Goal: Transaction & Acquisition: Purchase product/service

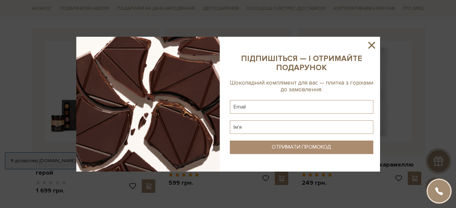
scroll to position [266, 0]
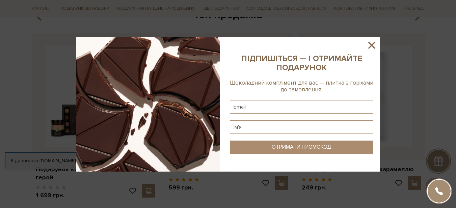
click at [372, 45] on icon at bounding box center [371, 45] width 7 height 7
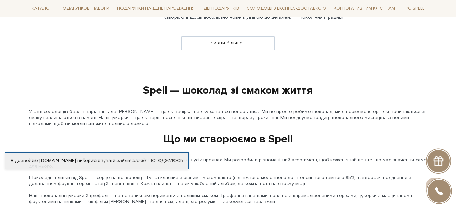
scroll to position [702, 0]
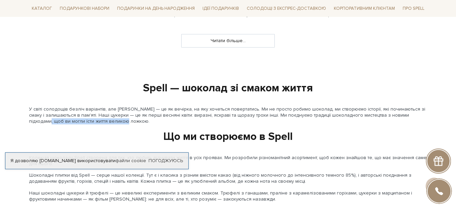
drag, startPoint x: 455, startPoint y: 117, endPoint x: 458, endPoint y: 125, distance: 8.0
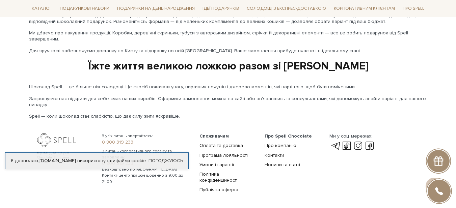
scroll to position [0, 0]
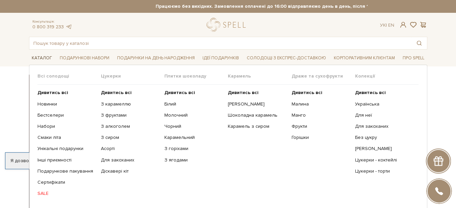
click at [44, 56] on span "Каталог" at bounding box center [42, 58] width 26 height 10
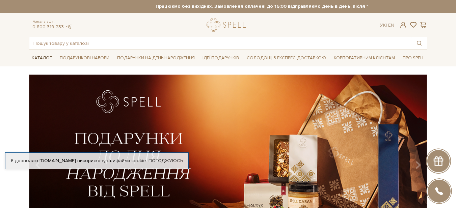
click at [43, 57] on span "Каталог" at bounding box center [42, 58] width 26 height 10
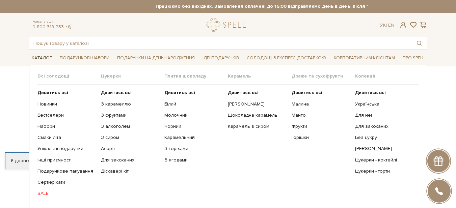
click at [41, 57] on span "Каталог" at bounding box center [42, 58] width 26 height 10
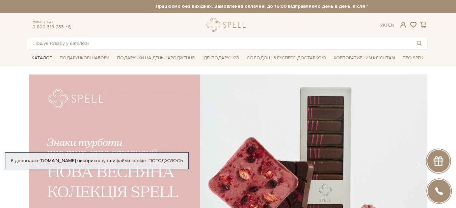
click at [41, 57] on span "Каталог" at bounding box center [42, 58] width 26 height 10
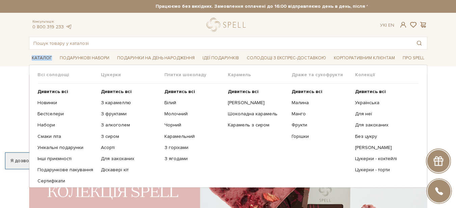
click at [41, 57] on span "Каталог" at bounding box center [42, 58] width 26 height 10
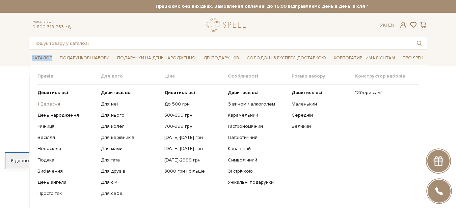
click at [53, 104] on link "1 Вересня" at bounding box center [66, 104] width 58 height 6
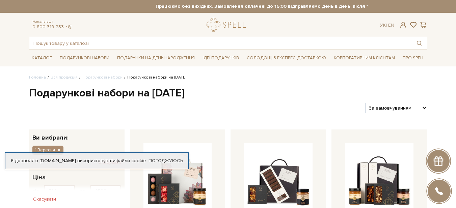
click at [423, 106] on select "За замовчуванням За Ціною (зростання) За Ціною (зменшення) Новинки За популярні…" at bounding box center [396, 108] width 62 height 10
select select "https://spellchocolate.com/our-productions/podarunkovi-box/1_veresnya?sort=p.pr…"
click at [365, 103] on select "За замовчуванням За Ціною (зростання) За Ціною (зменшення) Новинки За популярні…" at bounding box center [396, 108] width 62 height 10
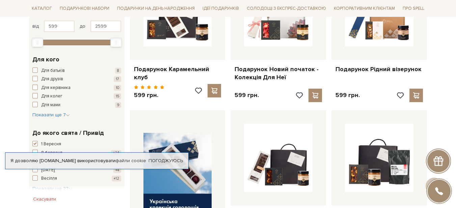
scroll to position [150, 0]
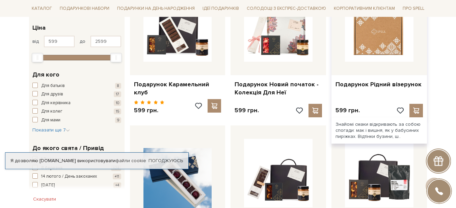
click at [393, 34] on img at bounding box center [379, 27] width 69 height 69
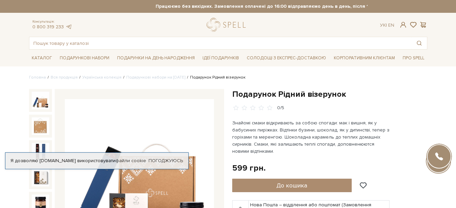
click at [166, 184] on img at bounding box center [139, 173] width 149 height 149
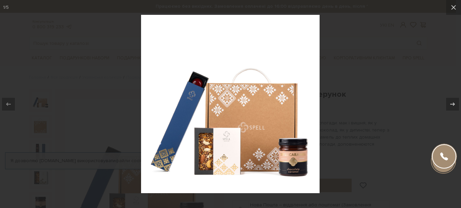
click at [230, 147] on img at bounding box center [230, 104] width 179 height 179
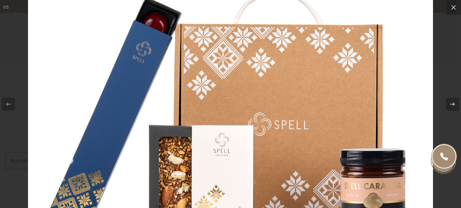
drag, startPoint x: 243, startPoint y: 102, endPoint x: 220, endPoint y: 100, distance: 23.3
click at [220, 100] on img at bounding box center [230, 71] width 405 height 405
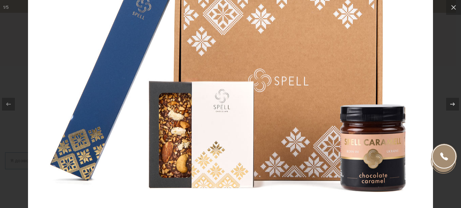
drag, startPoint x: 236, startPoint y: 120, endPoint x: 251, endPoint y: 132, distance: 19.1
click at [251, 132] on img at bounding box center [230, 27] width 405 height 405
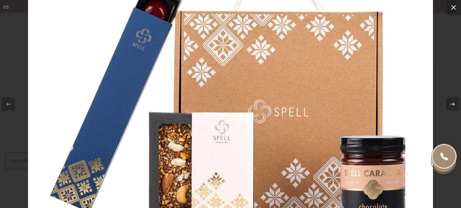
click at [454, 5] on icon at bounding box center [453, 7] width 8 height 8
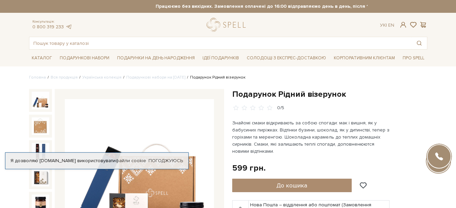
click at [155, 176] on img at bounding box center [139, 173] width 149 height 149
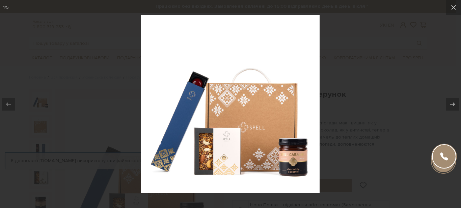
click at [285, 137] on img at bounding box center [230, 104] width 179 height 179
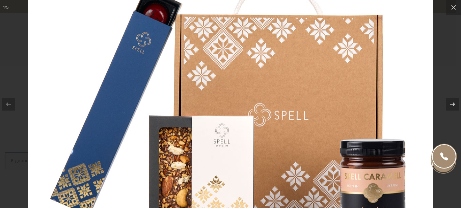
click at [451, 102] on icon at bounding box center [452, 104] width 8 height 8
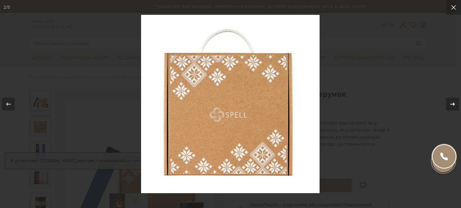
click at [451, 103] on icon at bounding box center [452, 104] width 8 height 8
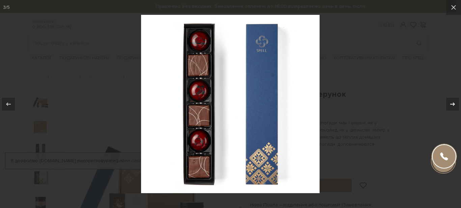
click at [452, 104] on icon at bounding box center [452, 103] width 5 height 3
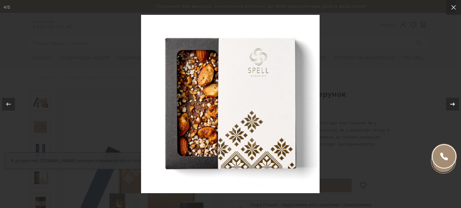
click at [452, 108] on div at bounding box center [452, 104] width 13 height 13
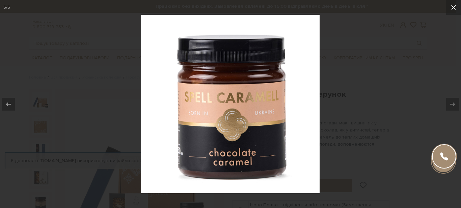
click at [453, 7] on icon at bounding box center [453, 7] width 8 height 8
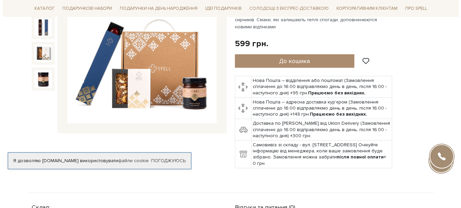
scroll to position [123, 0]
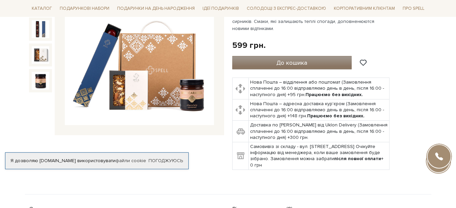
click at [325, 69] on button "До кошика" at bounding box center [292, 62] width 120 height 13
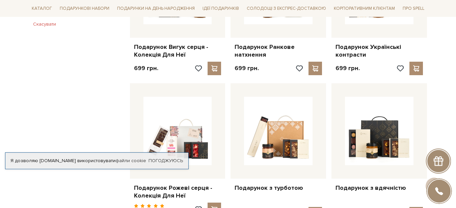
scroll to position [412, 0]
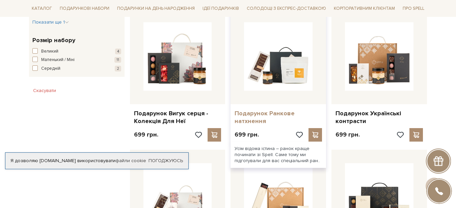
click at [260, 112] on link "Подарунок Ранкове натхнення" at bounding box center [278, 118] width 87 height 16
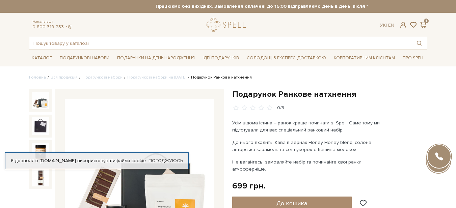
click at [121, 194] on img at bounding box center [139, 173] width 149 height 149
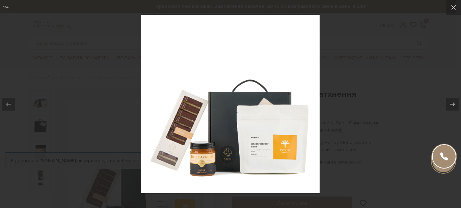
click at [261, 134] on img at bounding box center [230, 104] width 179 height 179
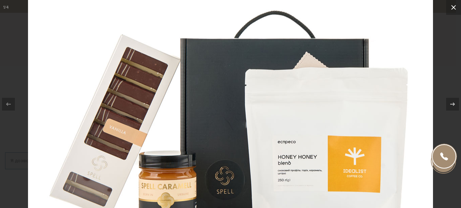
click at [456, 7] on icon at bounding box center [453, 7] width 8 height 8
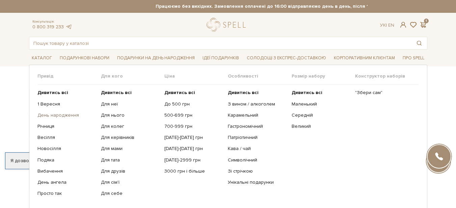
click at [55, 114] on link "День народження" at bounding box center [66, 115] width 58 height 6
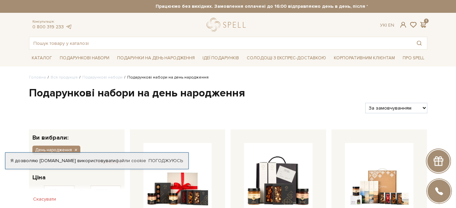
click at [386, 110] on select "За замовчуванням За Ціною (зростання) За Ціною (зменшення) Новинки За популярні…" at bounding box center [396, 108] width 62 height 10
select select "https://spellchocolate.com/our-productions/podarunkovi-box/den-narodzhennja?sor…"
click at [365, 103] on select "За замовчуванням За Ціною (зростання) За Ціною (зменшення) Новинки За популярні…" at bounding box center [396, 108] width 62 height 10
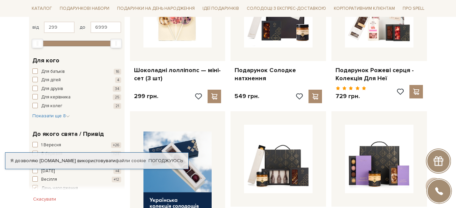
scroll to position [167, 0]
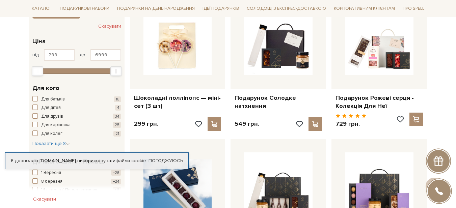
drag, startPoint x: 459, startPoint y: 14, endPoint x: 460, endPoint y: 32, distance: 17.9
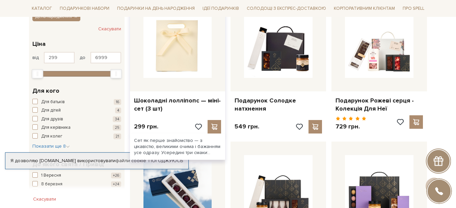
click at [184, 48] on img at bounding box center [177, 43] width 69 height 69
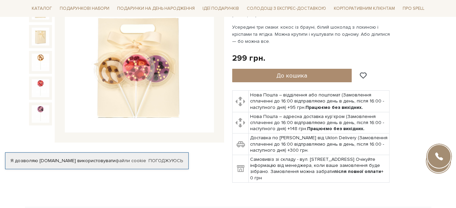
scroll to position [121, 0]
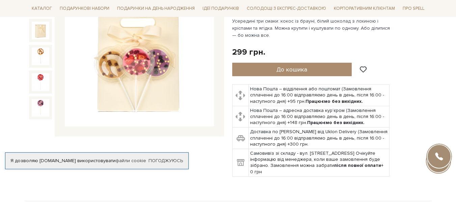
click at [140, 82] on img at bounding box center [139, 52] width 149 height 149
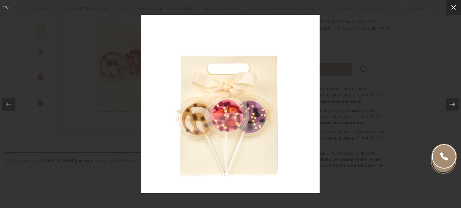
click at [454, 5] on icon at bounding box center [453, 7] width 8 height 8
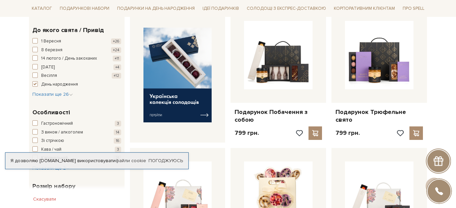
scroll to position [271, 0]
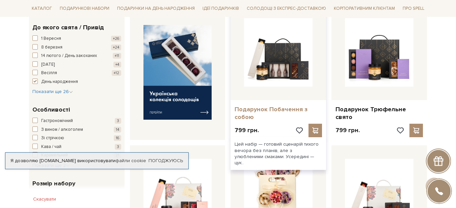
click at [289, 114] on link "Подарунок Побачення з собою" at bounding box center [278, 114] width 87 height 16
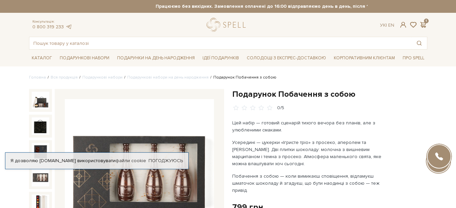
click at [39, 178] on img at bounding box center [41, 178] width 18 height 18
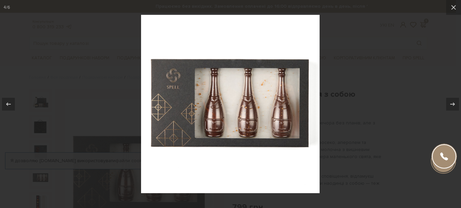
click at [208, 119] on img at bounding box center [230, 104] width 179 height 179
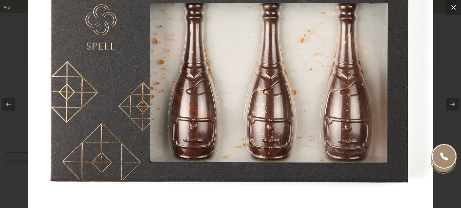
click at [454, 6] on icon at bounding box center [453, 7] width 8 height 8
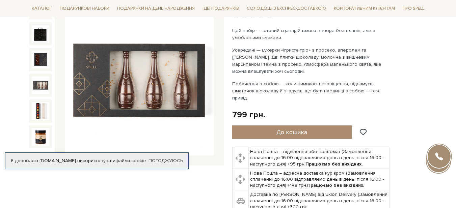
scroll to position [90, 0]
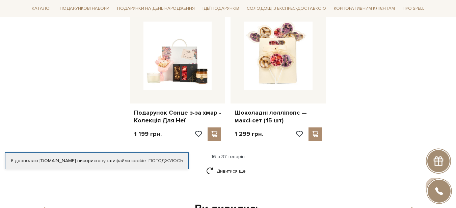
scroll to position [826, 0]
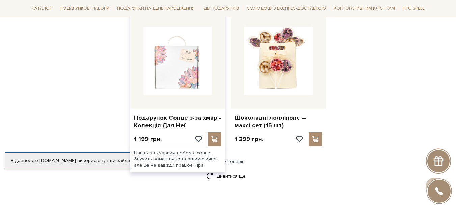
click at [183, 69] on img at bounding box center [177, 61] width 69 height 69
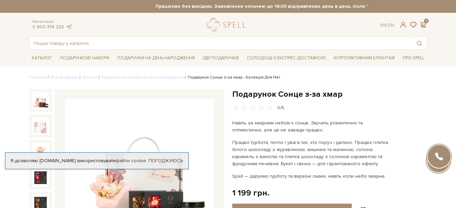
click at [137, 179] on img at bounding box center [139, 173] width 149 height 149
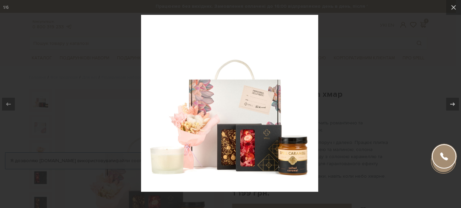
click at [137, 179] on div at bounding box center [230, 104] width 461 height 208
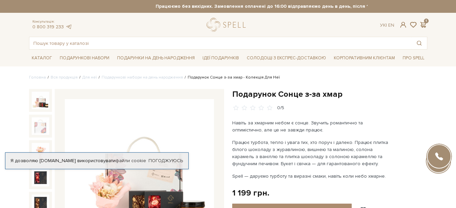
click at [147, 169] on img at bounding box center [139, 173] width 149 height 149
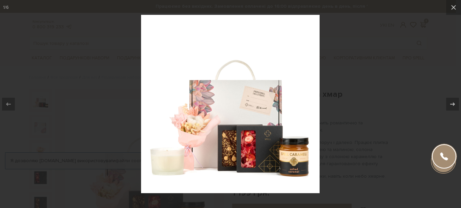
click at [207, 117] on img at bounding box center [230, 104] width 179 height 179
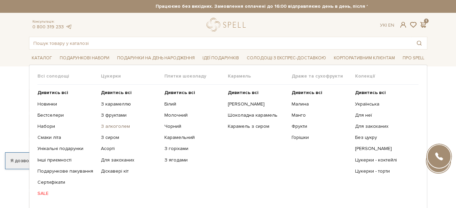
click at [126, 126] on link "З алкоголем" at bounding box center [130, 127] width 58 height 6
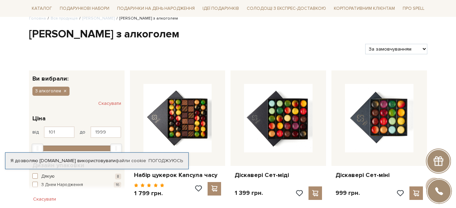
scroll to position [51, 0]
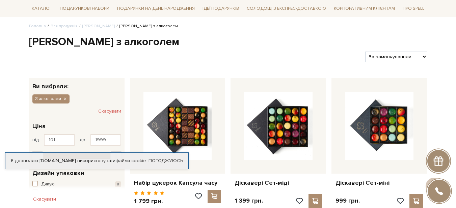
click at [425, 59] on select "За замовчуванням За Ціною (зростання) За Ціною (зменшення) Новинки За популярні…" at bounding box center [396, 57] width 62 height 10
select select "https://spellchocolate.com/our-productions/seti-cukerok/z-alkogolem?sort=p.pric…"
click at [365, 52] on select "За замовчуванням За Ціною (зростання) За Ціною (зменшення) Новинки За популярні…" at bounding box center [396, 57] width 62 height 10
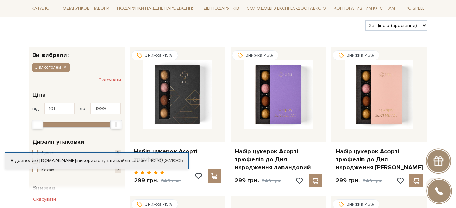
scroll to position [111, 0]
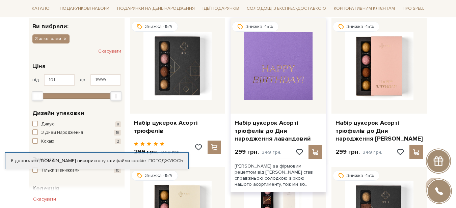
click at [281, 63] on img at bounding box center [278, 66] width 69 height 69
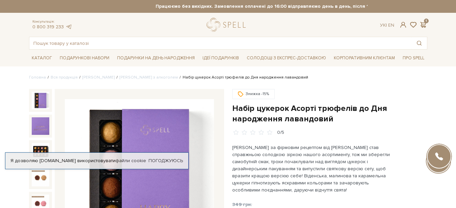
click at [175, 124] on img at bounding box center [139, 173] width 149 height 149
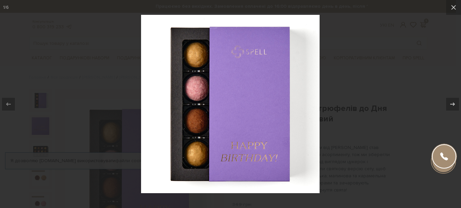
click at [219, 103] on img at bounding box center [230, 104] width 179 height 179
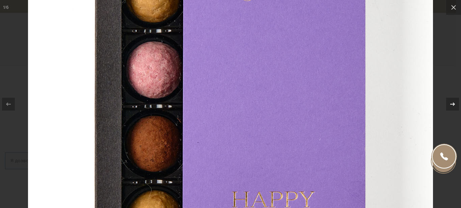
click at [451, 101] on icon at bounding box center [452, 104] width 8 height 8
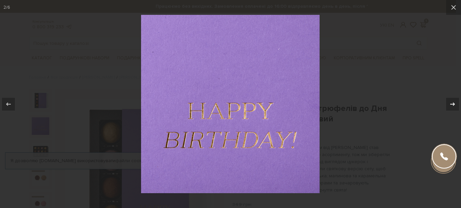
click at [451, 101] on icon at bounding box center [452, 104] width 8 height 8
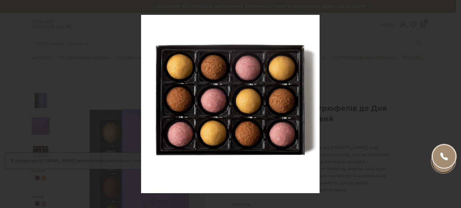
click at [451, 101] on icon at bounding box center [452, 104] width 8 height 8
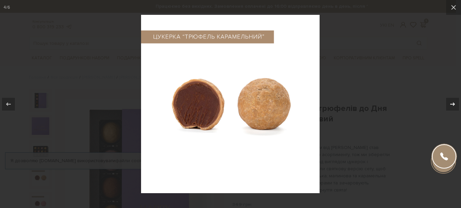
click at [451, 101] on icon at bounding box center [452, 104] width 8 height 8
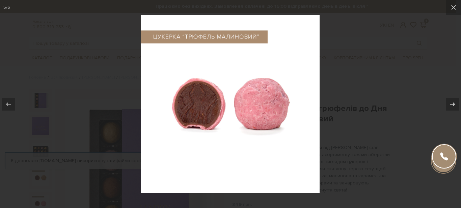
click at [451, 101] on icon at bounding box center [452, 104] width 8 height 8
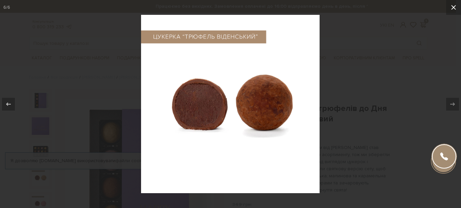
click at [454, 7] on icon at bounding box center [453, 7] width 5 height 5
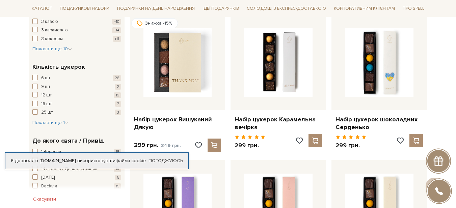
scroll to position [556, 0]
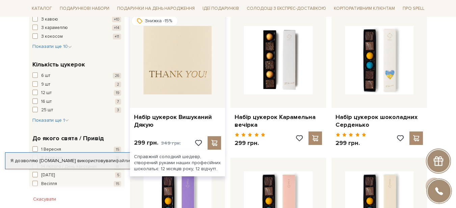
click at [178, 55] on img at bounding box center [177, 60] width 69 height 69
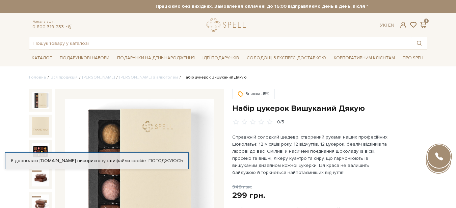
click at [37, 92] on img at bounding box center [41, 101] width 18 height 18
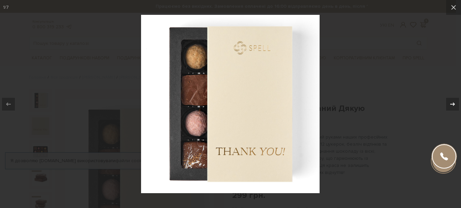
click at [455, 103] on icon at bounding box center [452, 104] width 8 height 8
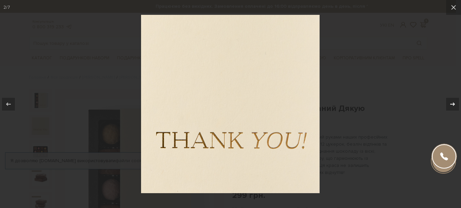
click at [455, 103] on icon at bounding box center [452, 104] width 8 height 8
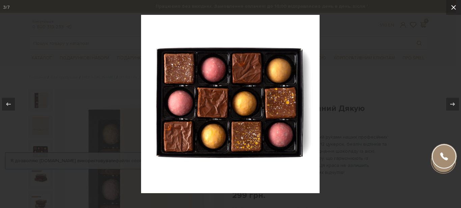
click at [456, 9] on icon at bounding box center [453, 7] width 8 height 8
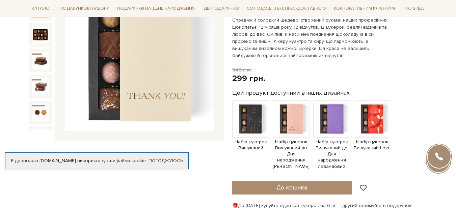
scroll to position [114, 0]
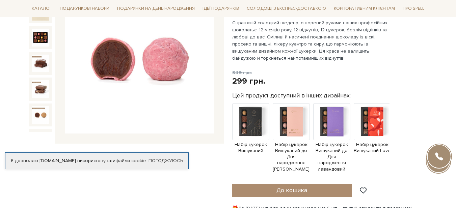
click at [40, 132] on img at bounding box center [41, 141] width 18 height 18
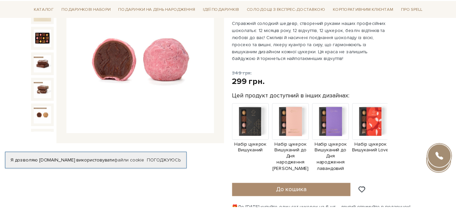
scroll to position [5, 0]
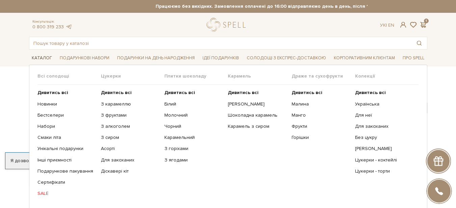
click at [46, 57] on span "Каталог" at bounding box center [42, 58] width 26 height 10
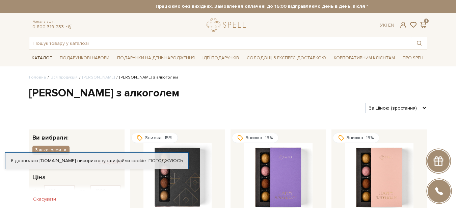
click at [43, 58] on span "Каталог" at bounding box center [42, 58] width 26 height 10
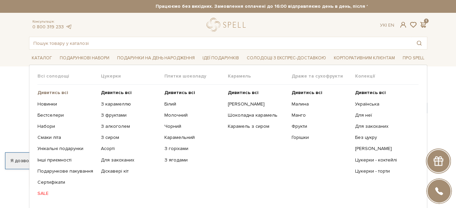
click at [51, 94] on b "Дивитись всі" at bounding box center [52, 93] width 31 height 6
click at [313, 93] on b "Дивитись всі" at bounding box center [307, 93] width 31 height 6
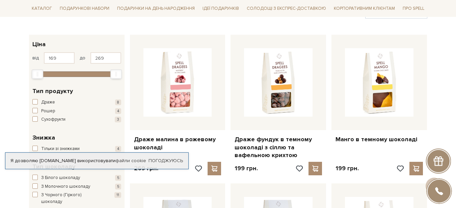
scroll to position [97, 0]
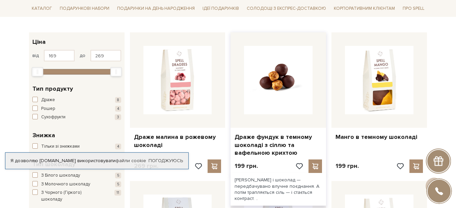
click at [293, 91] on img at bounding box center [278, 80] width 69 height 69
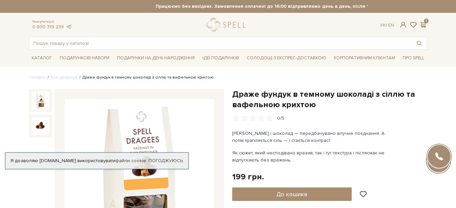
click at [136, 127] on img at bounding box center [139, 173] width 149 height 149
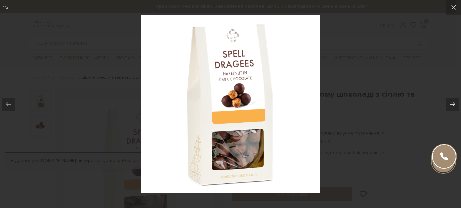
click at [266, 106] on img at bounding box center [230, 104] width 179 height 179
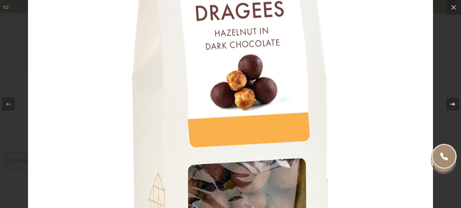
click at [454, 103] on icon at bounding box center [452, 104] width 8 height 8
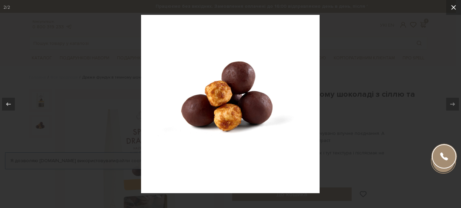
click at [450, 10] on icon at bounding box center [453, 7] width 8 height 8
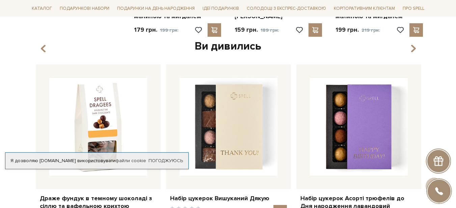
scroll to position [830, 0]
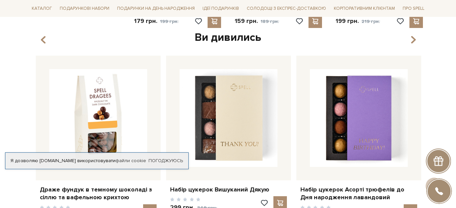
drag, startPoint x: 454, startPoint y: 149, endPoint x: 458, endPoint y: 153, distance: 5.3
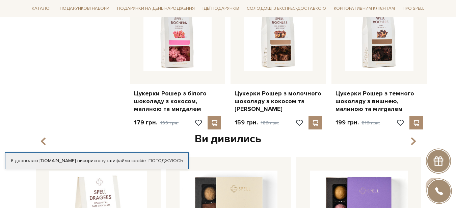
scroll to position [713, 0]
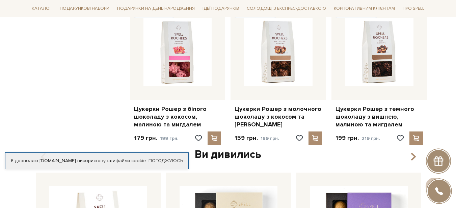
click at [417, 156] on div "Ви дивились" at bounding box center [228, 155] width 390 height 14
click at [414, 158] on icon "button" at bounding box center [413, 156] width 6 height 11
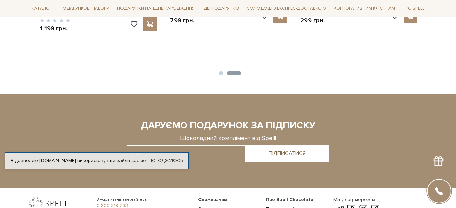
scroll to position [981, 0]
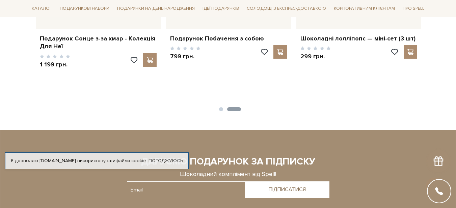
click at [230, 109] on button "2" at bounding box center [234, 109] width 14 height 4
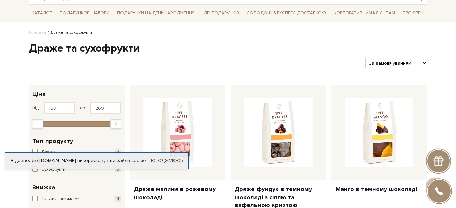
scroll to position [0, 0]
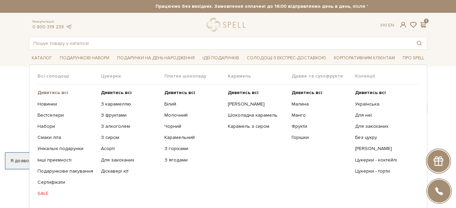
click at [50, 93] on b "Дивитись всі" at bounding box center [52, 93] width 31 height 6
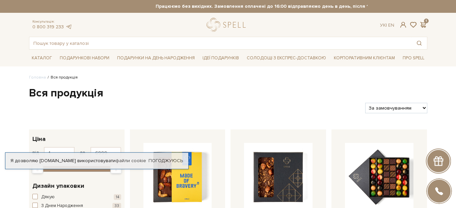
click at [410, 112] on select "За замовчуванням За Ціною (зростання) За Ціною (зменшення) Новинки За популярні…" at bounding box center [396, 108] width 62 height 10
select select "https://spellchocolate.com/our-productions/?sort=p.price&order=ASC"
click at [365, 103] on select "За замовчуванням За Ціною (зростання) За Ціною (зменшення) Новинки За популярні…" at bounding box center [396, 108] width 62 height 10
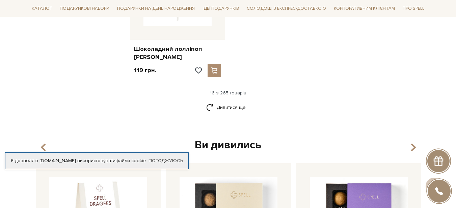
scroll to position [885, 0]
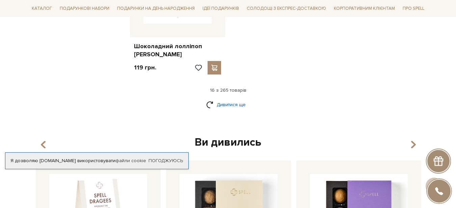
click at [242, 99] on link "Дивитися ще" at bounding box center [228, 105] width 44 height 12
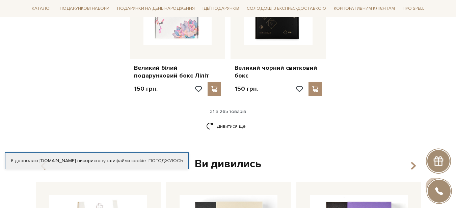
scroll to position [1608, 0]
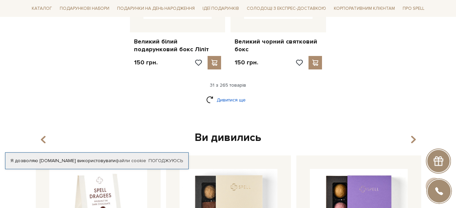
click at [227, 94] on link "Дивитися ще" at bounding box center [228, 100] width 44 height 12
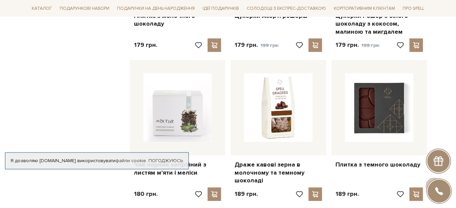
scroll to position [2230, 0]
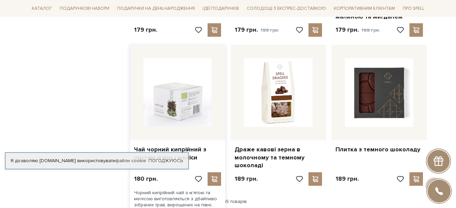
click at [186, 81] on img at bounding box center [177, 92] width 69 height 69
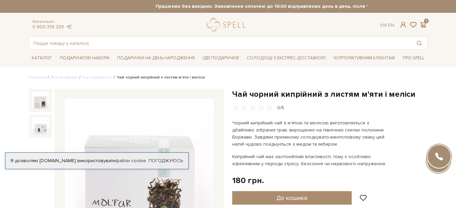
click at [159, 126] on img at bounding box center [139, 173] width 149 height 149
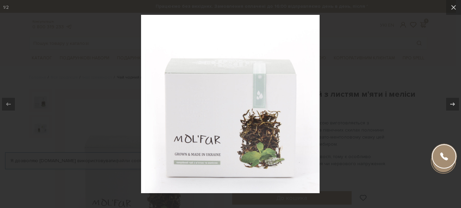
click at [192, 121] on img at bounding box center [230, 104] width 179 height 179
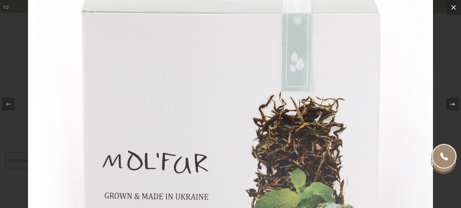
click at [451, 6] on icon at bounding box center [453, 7] width 8 height 8
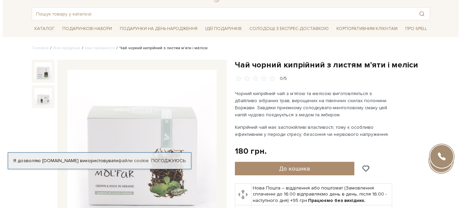
scroll to position [27, 0]
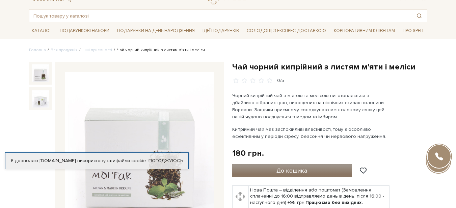
click at [307, 169] on button "До кошика" at bounding box center [292, 170] width 120 height 13
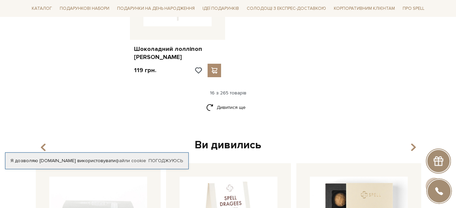
scroll to position [827, 0]
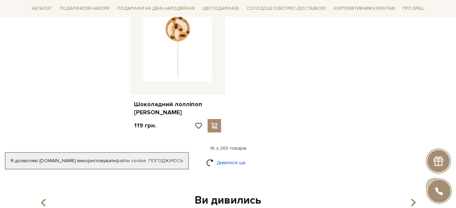
click at [233, 157] on link "Дивитися ще" at bounding box center [228, 163] width 44 height 12
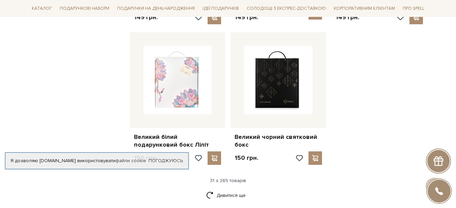
scroll to position [1531, 0]
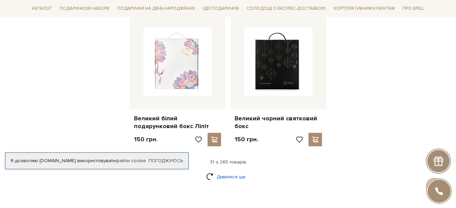
click at [225, 171] on link "Дивитися ще" at bounding box center [228, 177] width 44 height 12
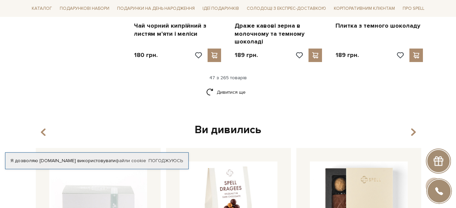
scroll to position [2364, 0]
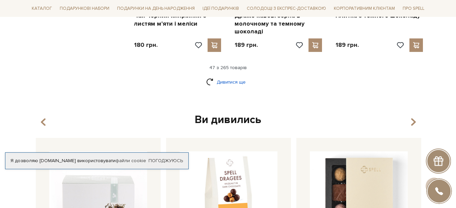
click at [242, 76] on link "Дивитися ще" at bounding box center [228, 82] width 44 height 12
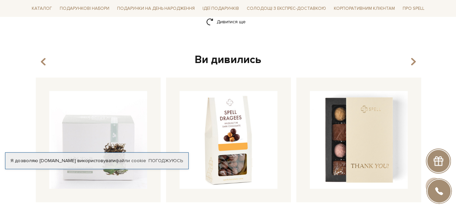
scroll to position [3297, 0]
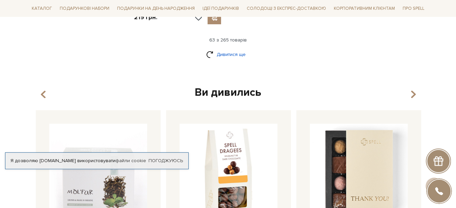
click at [239, 49] on link "Дивитися ще" at bounding box center [228, 55] width 44 height 12
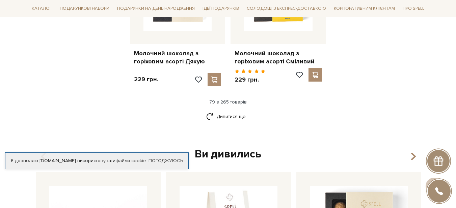
scroll to position [4036, 0]
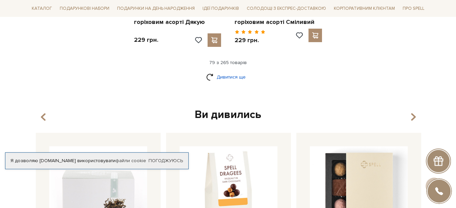
click at [235, 71] on link "Дивитися ще" at bounding box center [228, 77] width 44 height 12
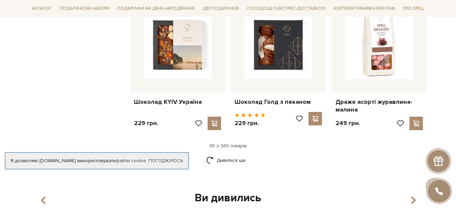
scroll to position [4722, 0]
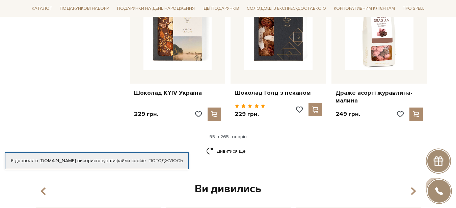
click at [240, 182] on div "Ви дивились" at bounding box center [228, 189] width 390 height 14
click at [238, 145] on link "Дивитися ще" at bounding box center [228, 151] width 44 height 12
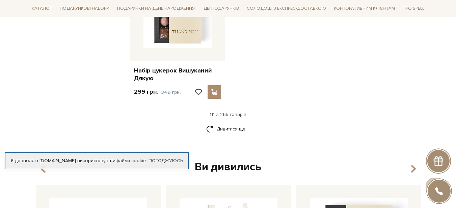
scroll to position [5605, 0]
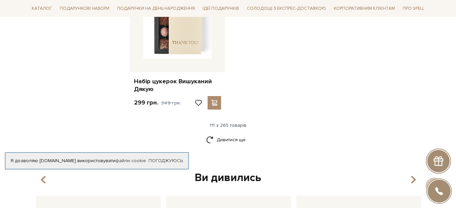
click at [294, 171] on div "Ви дивились" at bounding box center [228, 178] width 390 height 14
click at [236, 134] on link "Дивитися ще" at bounding box center [228, 140] width 44 height 12
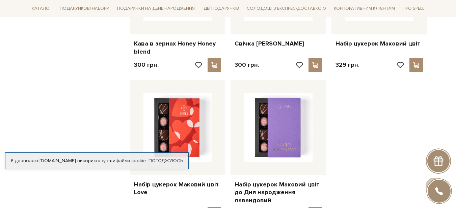
scroll to position [6243, 0]
